Goal: Book appointment/travel/reservation

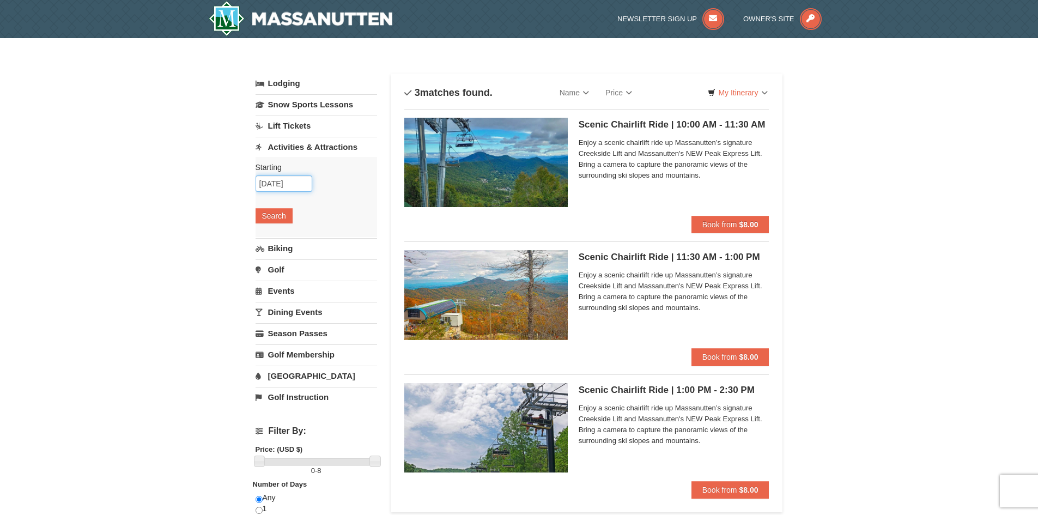
click at [276, 190] on input "[DATE]" at bounding box center [283, 183] width 57 height 16
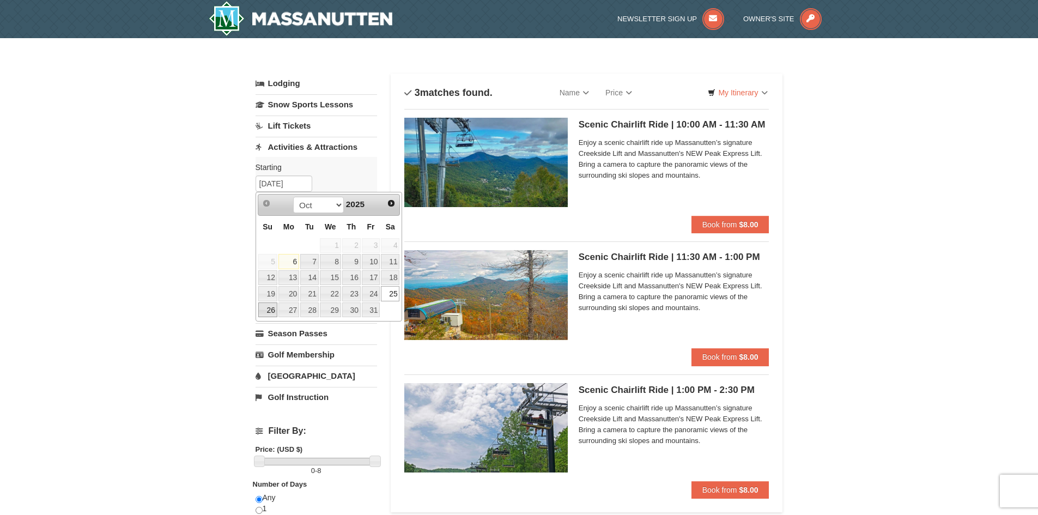
click at [275, 308] on link "26" at bounding box center [267, 309] width 19 height 15
type input "[DATE]"
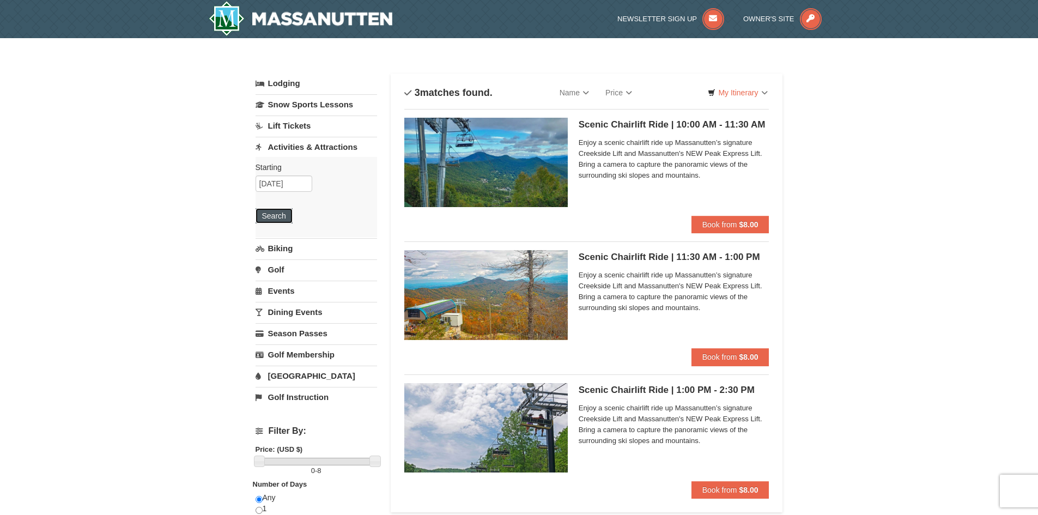
click at [279, 214] on button "Search" at bounding box center [273, 215] width 37 height 15
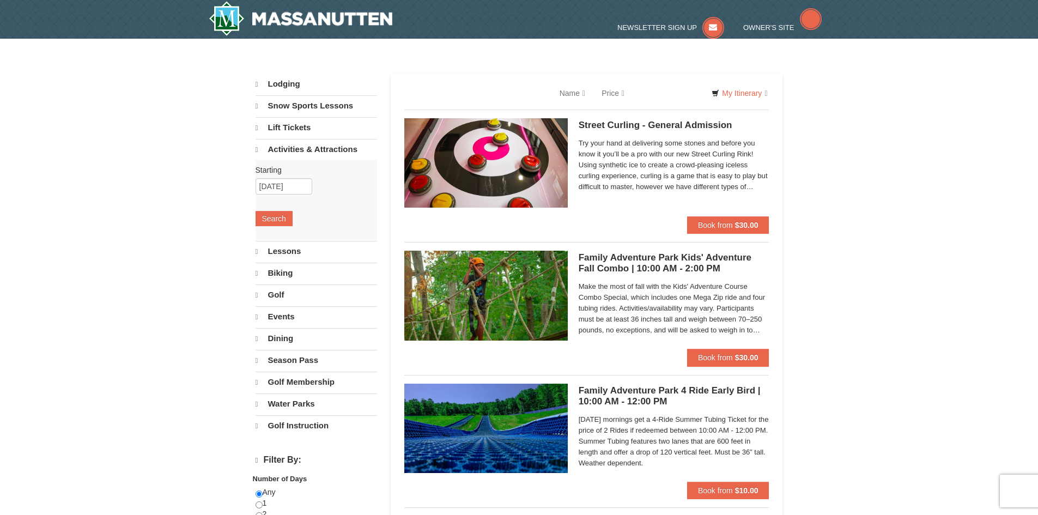
select select "10"
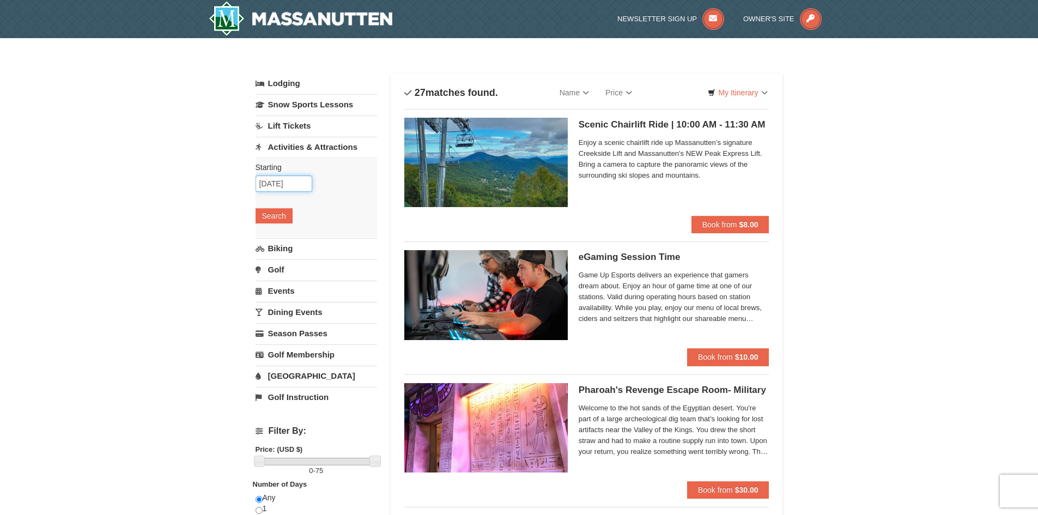
click at [276, 190] on input "[DATE]" at bounding box center [283, 183] width 57 height 16
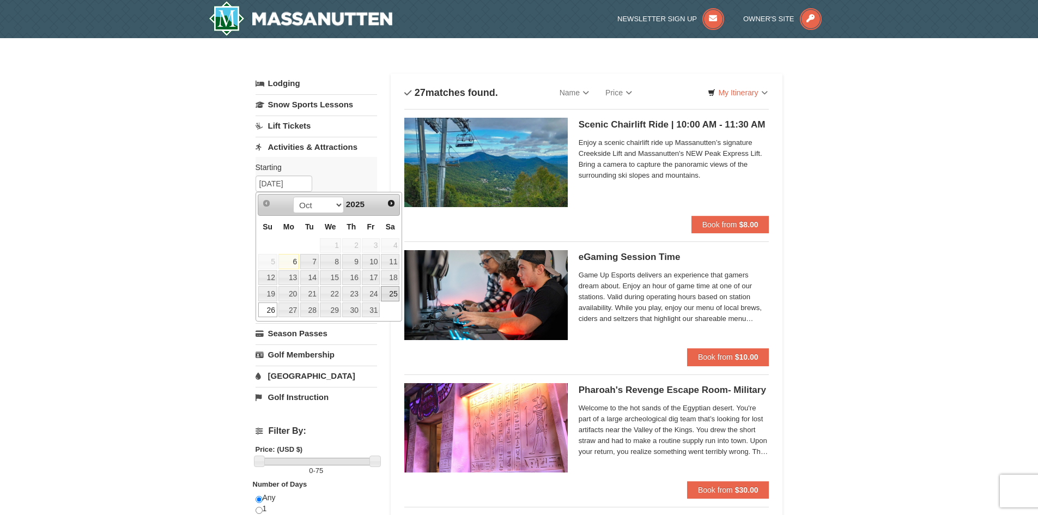
click at [385, 298] on link "25" at bounding box center [390, 293] width 19 height 15
type input "[DATE]"
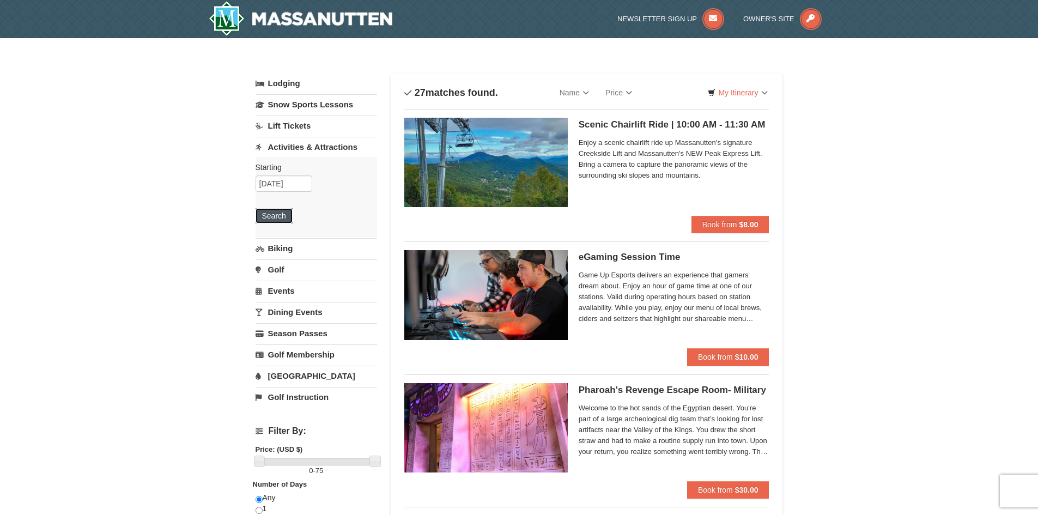
click at [263, 221] on button "Search" at bounding box center [273, 215] width 37 height 15
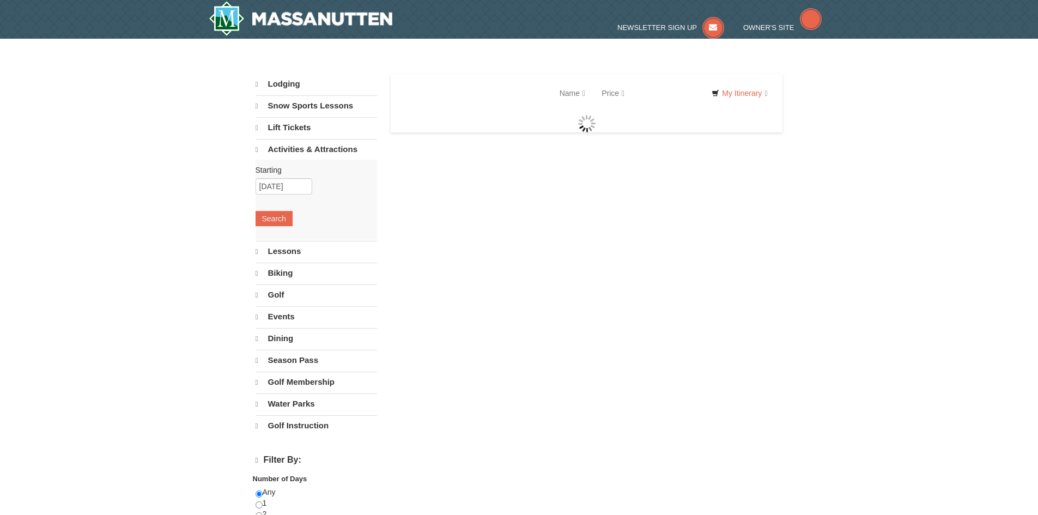
select select "10"
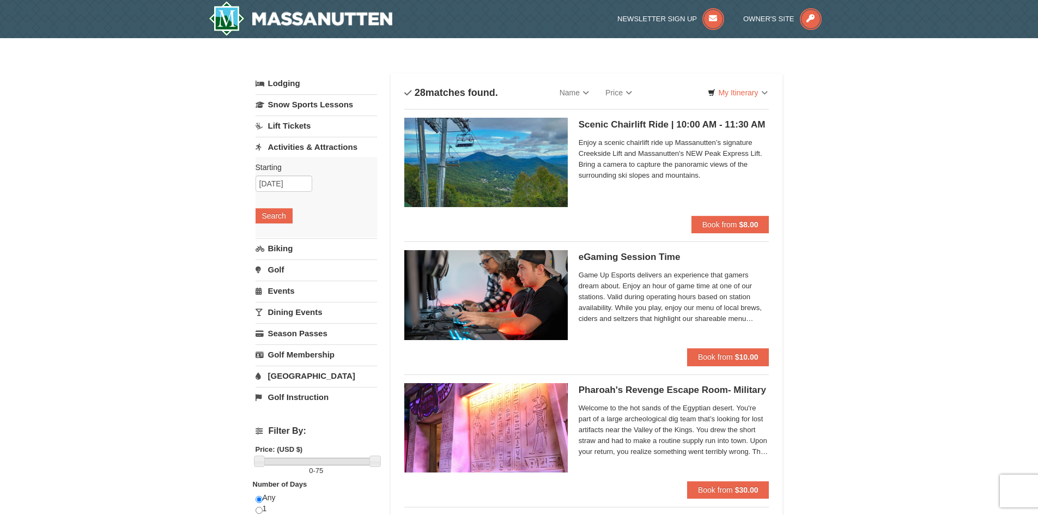
click at [501, 137] on img at bounding box center [485, 162] width 163 height 89
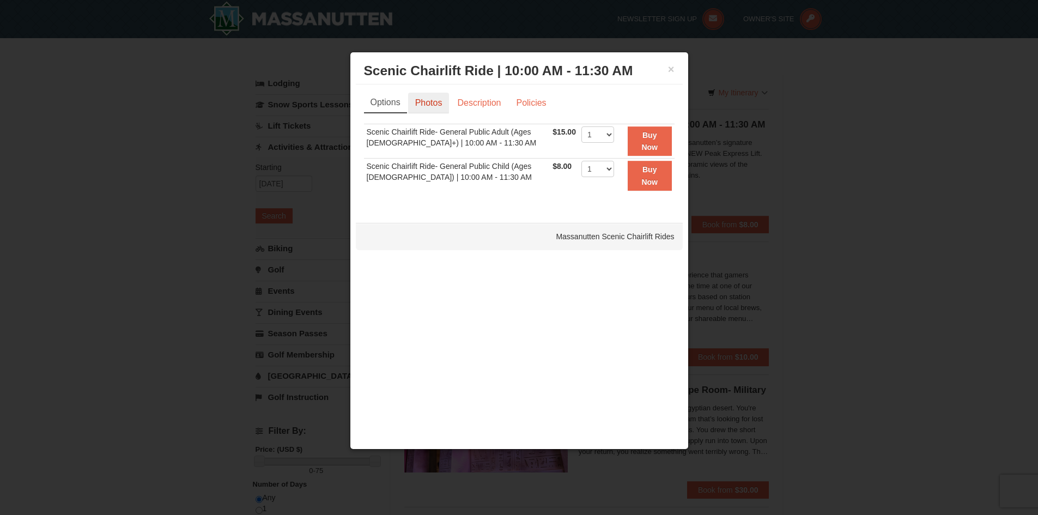
click at [440, 107] on link "Photos" at bounding box center [428, 103] width 41 height 21
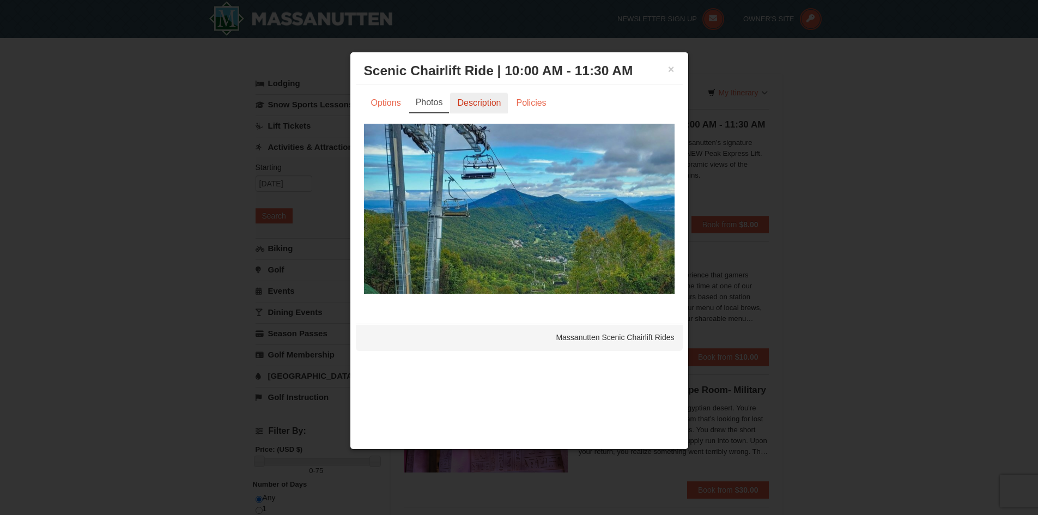
click at [458, 105] on link "Description" at bounding box center [479, 103] width 58 height 21
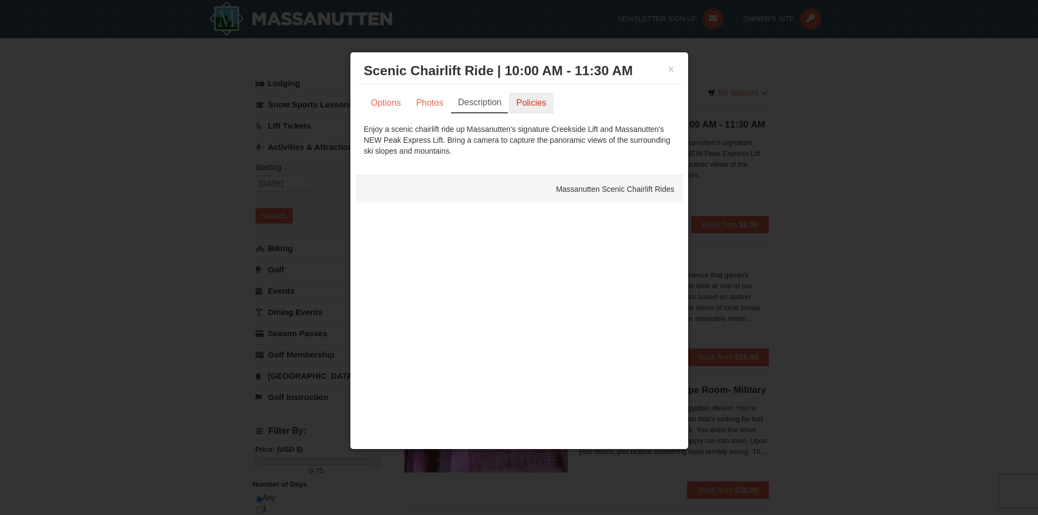
click at [531, 103] on link "Policies" at bounding box center [531, 103] width 44 height 21
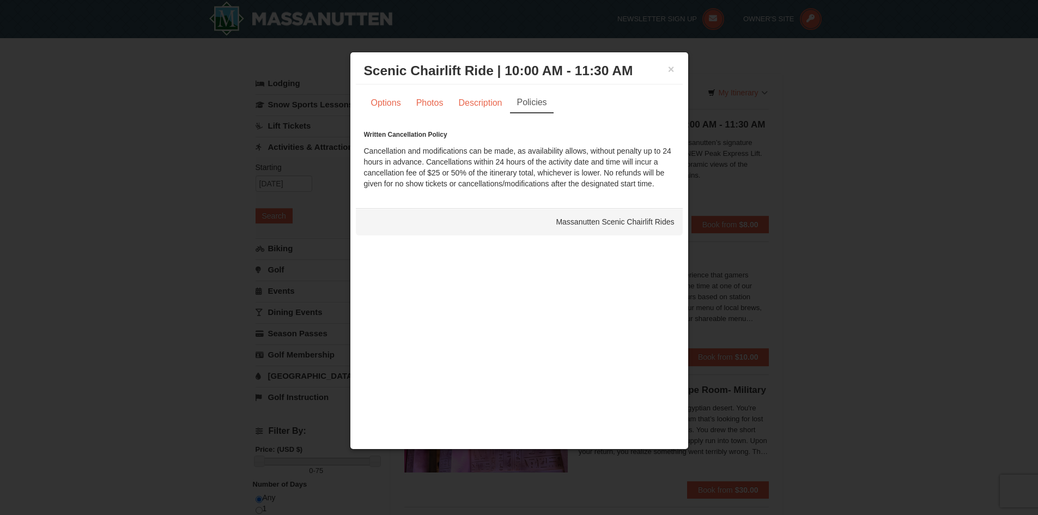
click at [667, 70] on h3 "Scenic Chairlift Ride | 10:00 AM - 11:30 AM Massanutten Scenic Chairlift Rides" at bounding box center [519, 71] width 310 height 16
click at [669, 69] on button "×" at bounding box center [671, 69] width 7 height 11
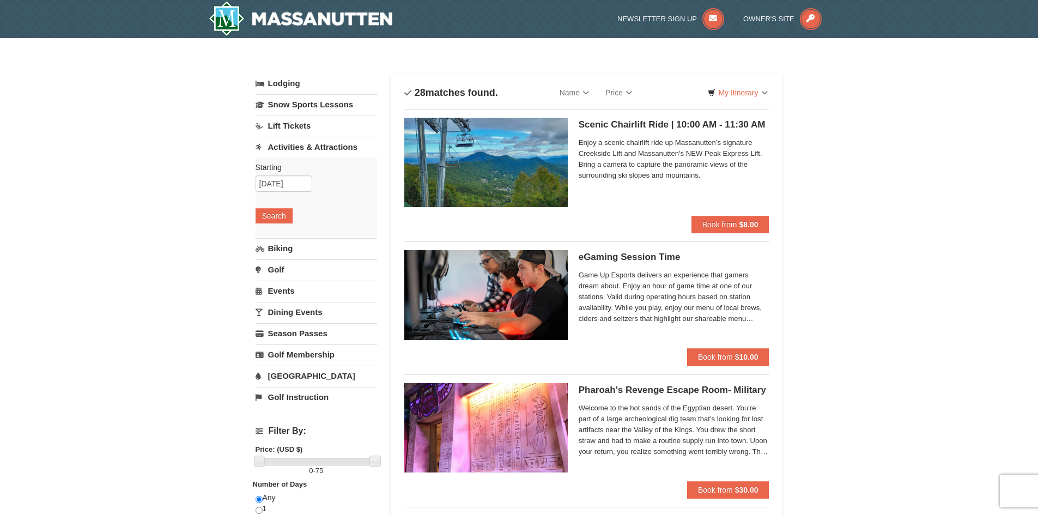
click at [308, 124] on link "Lift Tickets" at bounding box center [315, 125] width 121 height 20
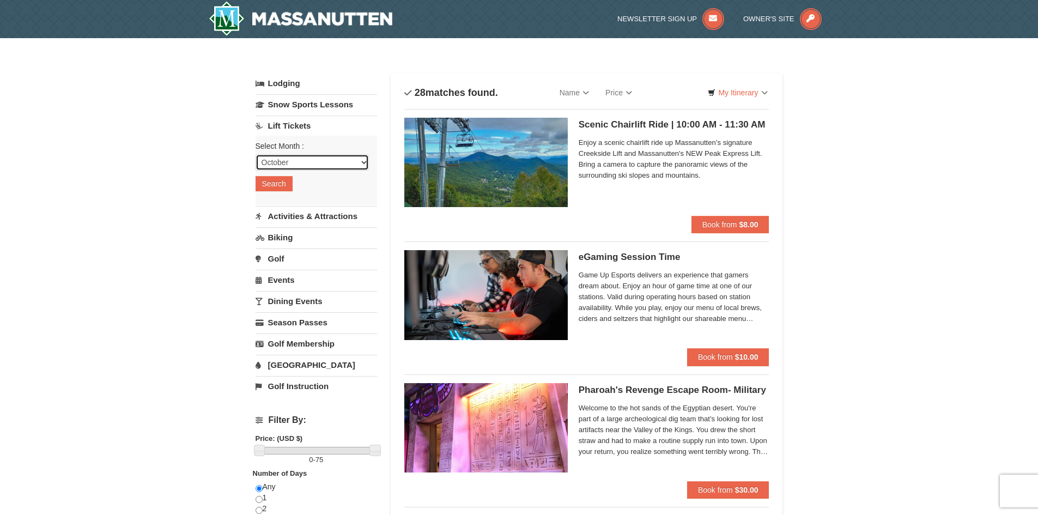
click at [337, 161] on select "October November December January February March April May June July August Sep…" at bounding box center [311, 162] width 113 height 16
click at [255, 154] on select "October November December January February March April May June July August Sep…" at bounding box center [311, 162] width 113 height 16
click at [281, 177] on button "Search" at bounding box center [273, 183] width 37 height 15
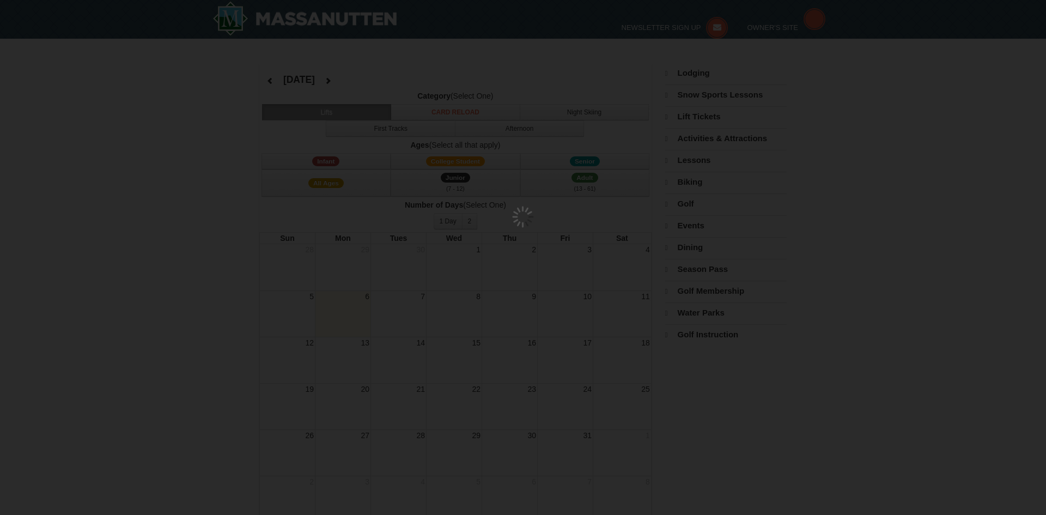
select select "10"
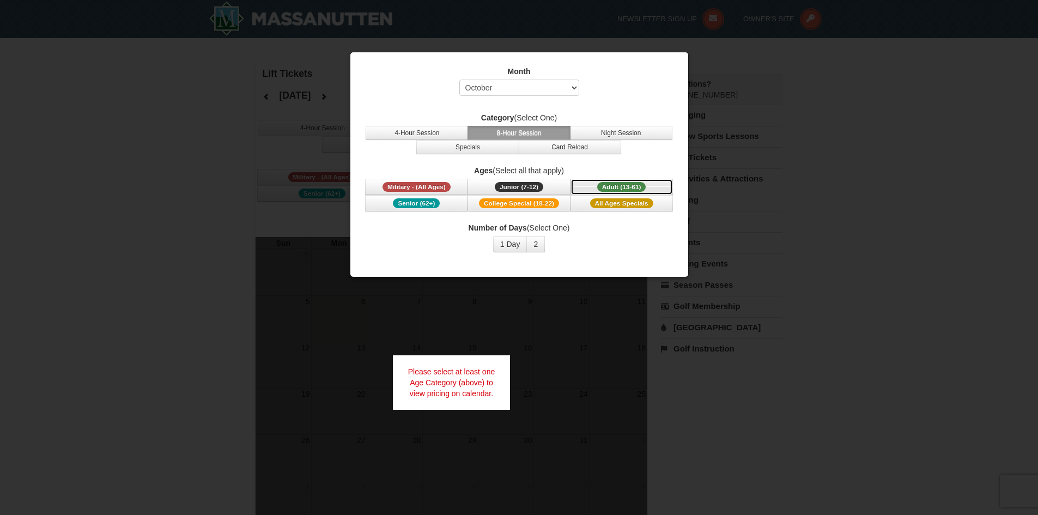
click at [620, 185] on span "Adult (13-61)" at bounding box center [621, 187] width 49 height 10
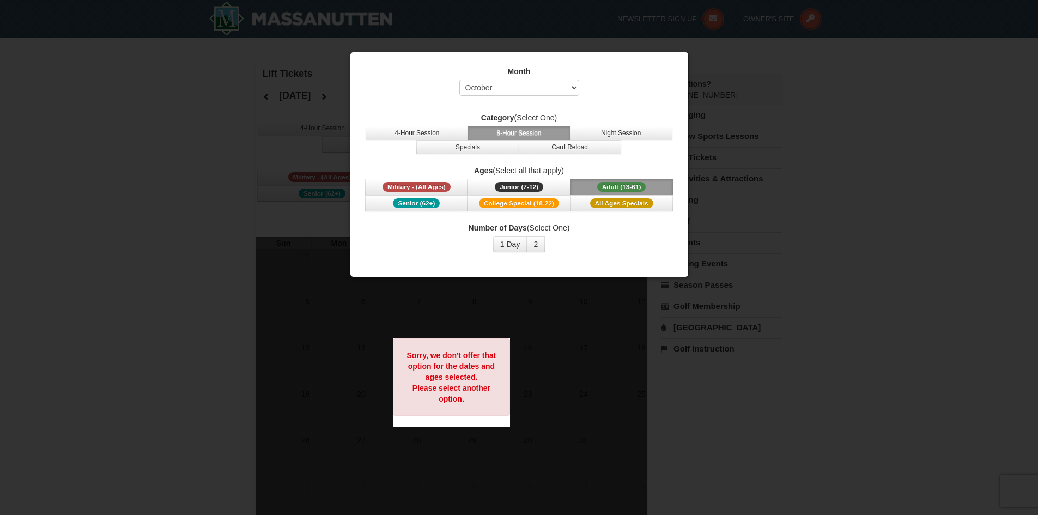
click at [724, 110] on div at bounding box center [519, 257] width 1038 height 515
click at [455, 19] on div at bounding box center [519, 257] width 1038 height 515
